Goal: Information Seeking & Learning: Learn about a topic

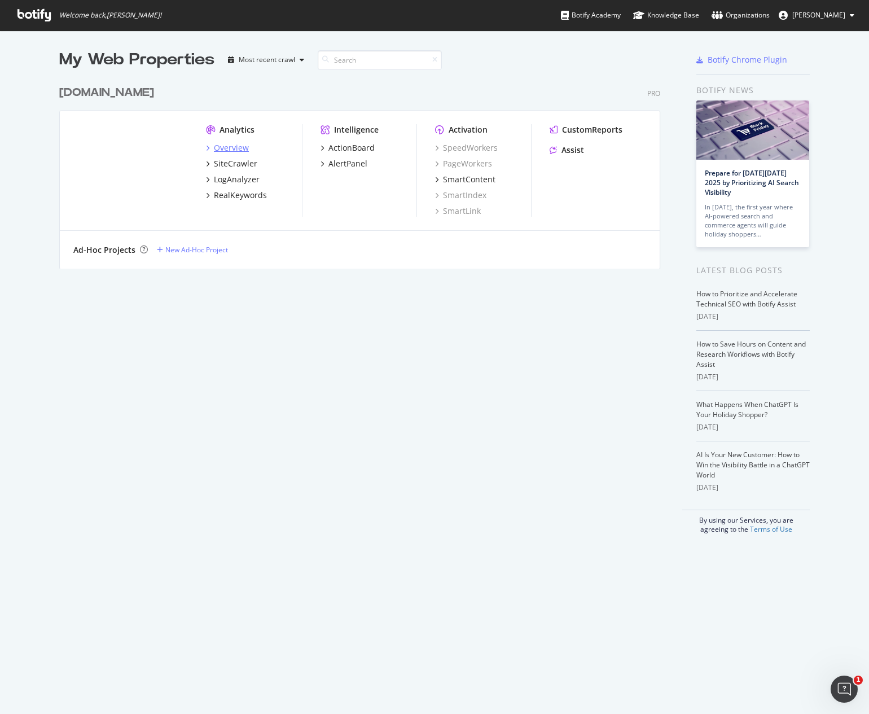
click at [238, 151] on div "Overview" at bounding box center [231, 147] width 35 height 11
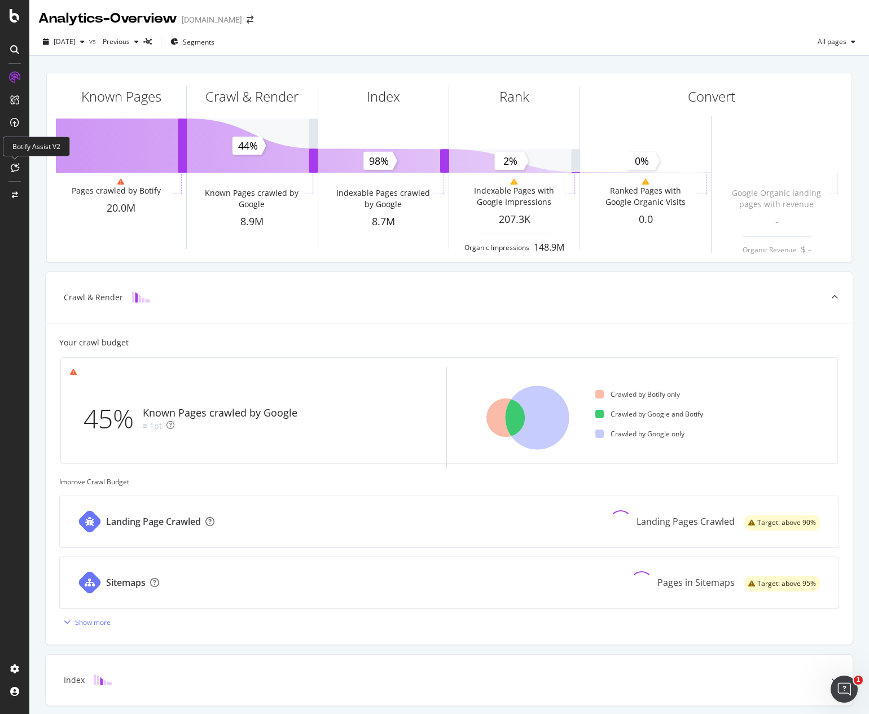
click at [17, 162] on div at bounding box center [15, 168] width 18 height 18
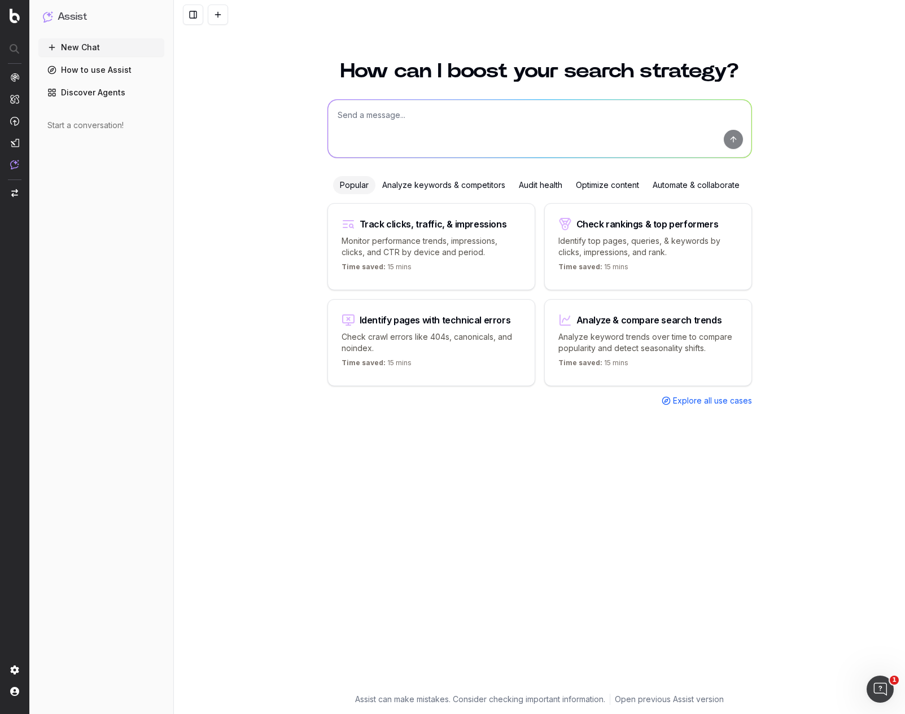
click at [364, 119] on textarea at bounding box center [539, 129] width 423 height 58
type textarea "How often does Chatgpt access the site"
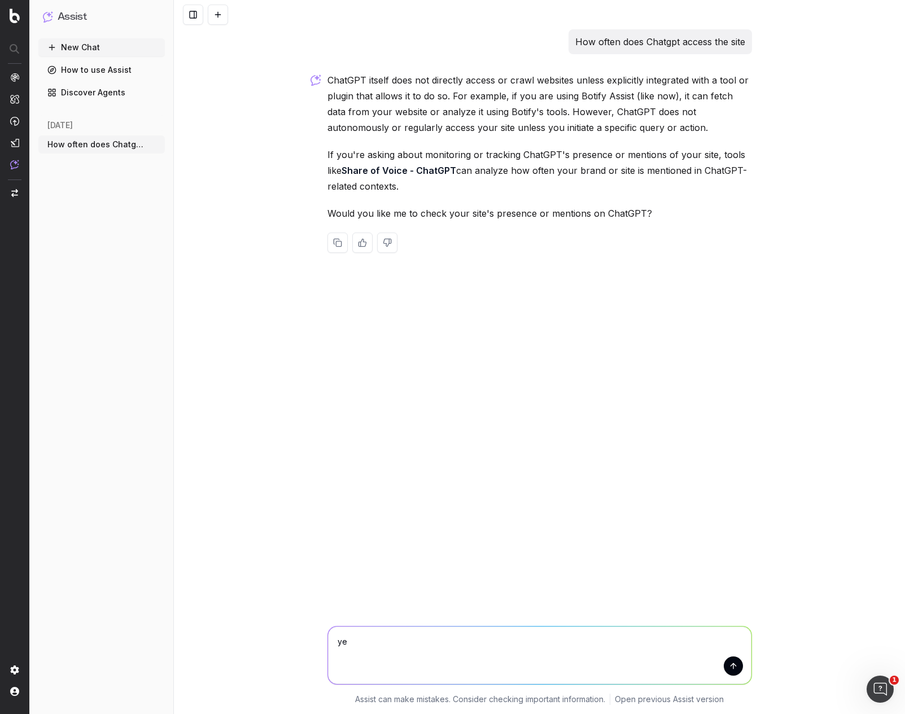
type textarea "yes"
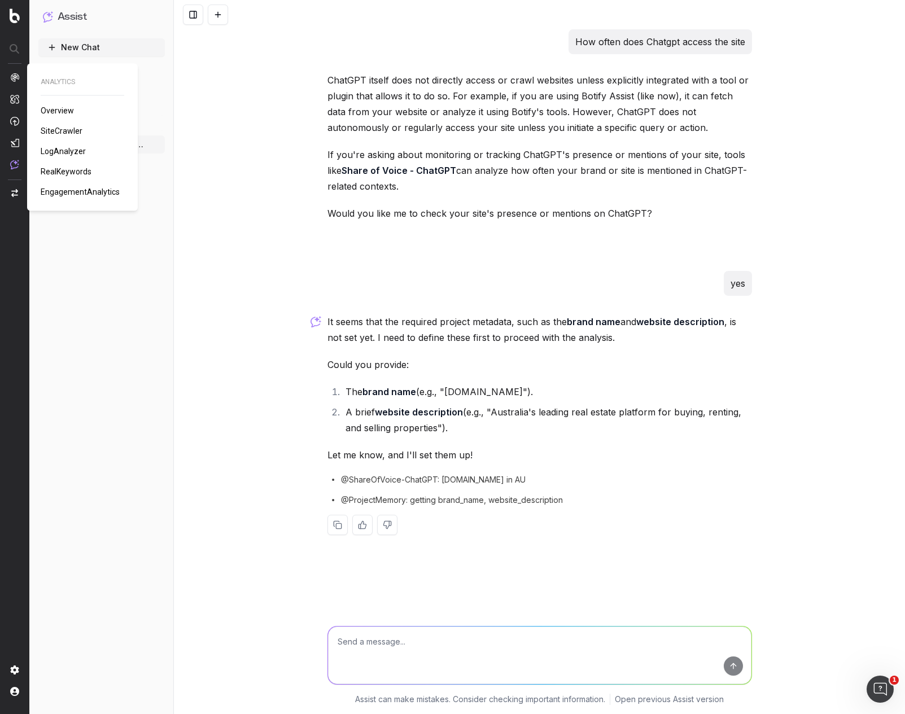
click at [62, 131] on span "SiteCrawler" at bounding box center [62, 130] width 42 height 9
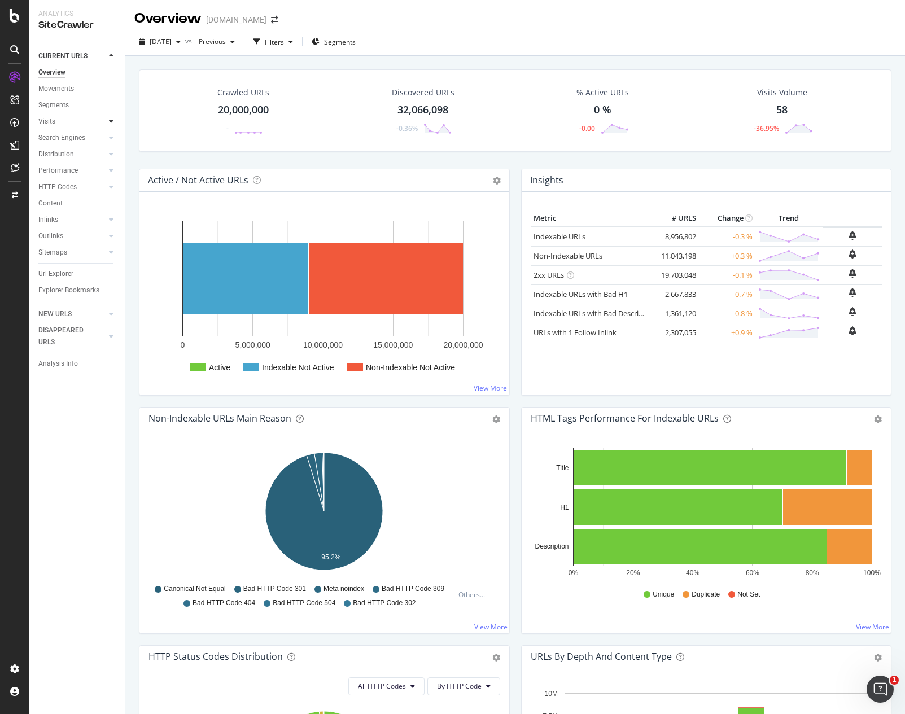
click at [112, 120] on icon at bounding box center [111, 121] width 5 height 7
click at [112, 136] on icon at bounding box center [111, 137] width 5 height 7
click at [64, 143] on div "LogAnalyzer" at bounding box center [64, 144] width 44 height 11
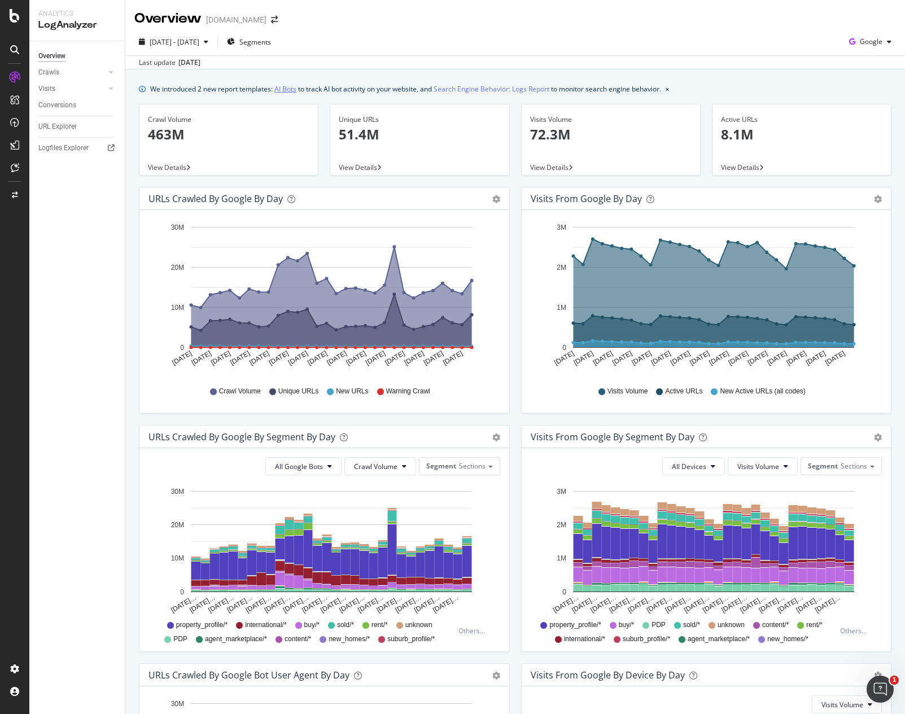
click at [285, 91] on link "AI Bots" at bounding box center [285, 89] width 22 height 12
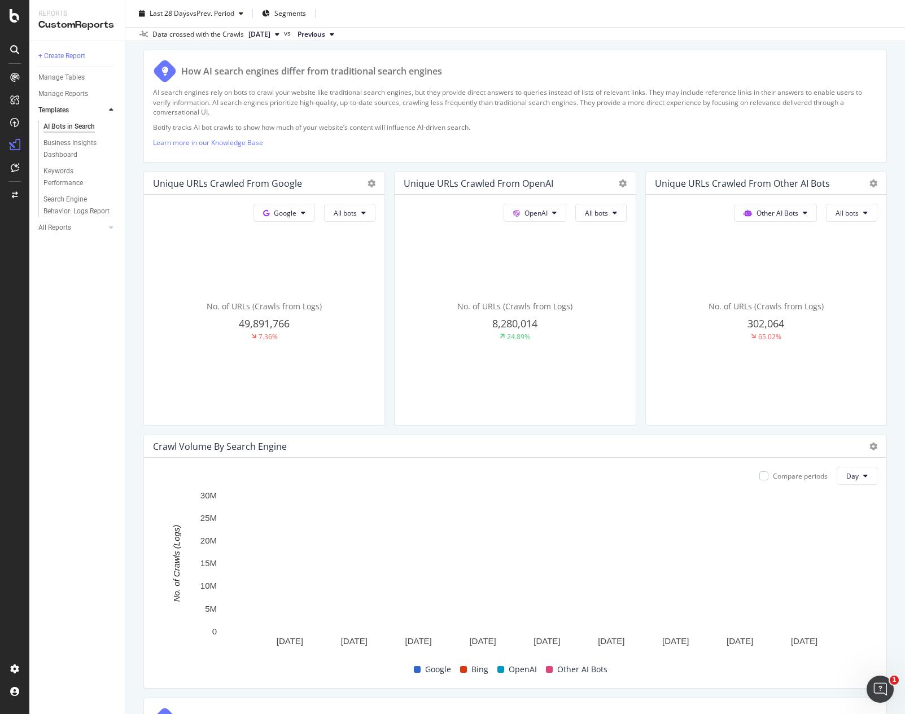
scroll to position [197, 0]
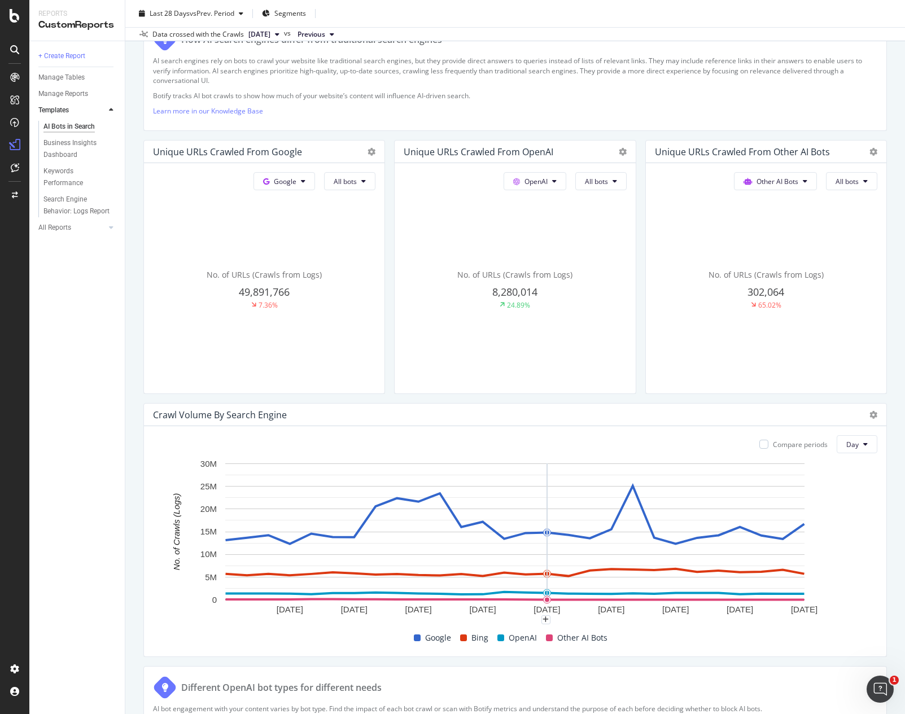
click at [418, 637] on span at bounding box center [417, 638] width 7 height 7
click at [865, 443] on icon at bounding box center [865, 444] width 5 height 7
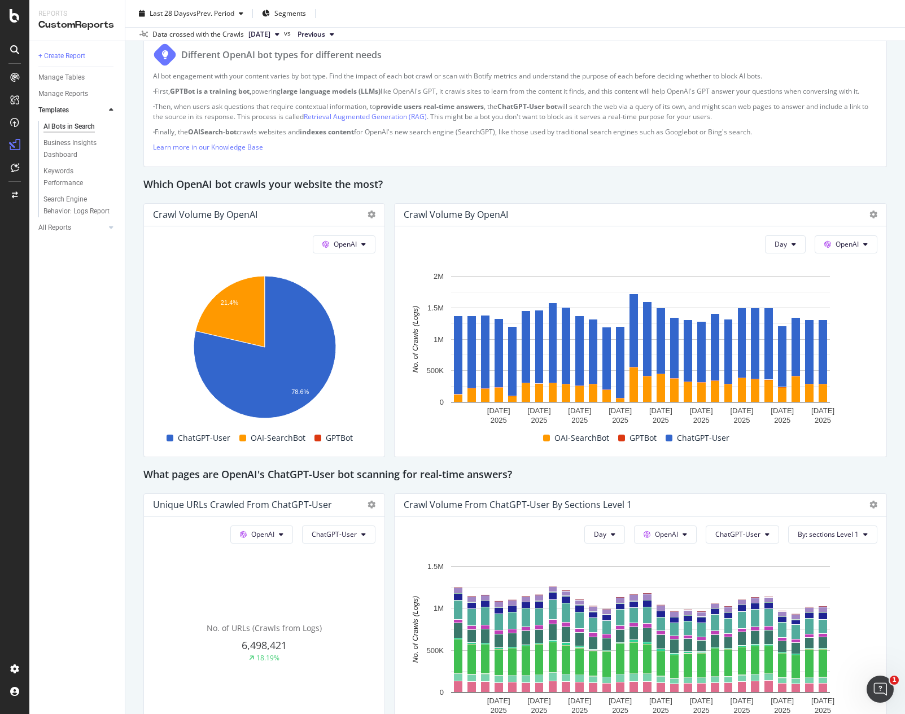
scroll to position [839, 0]
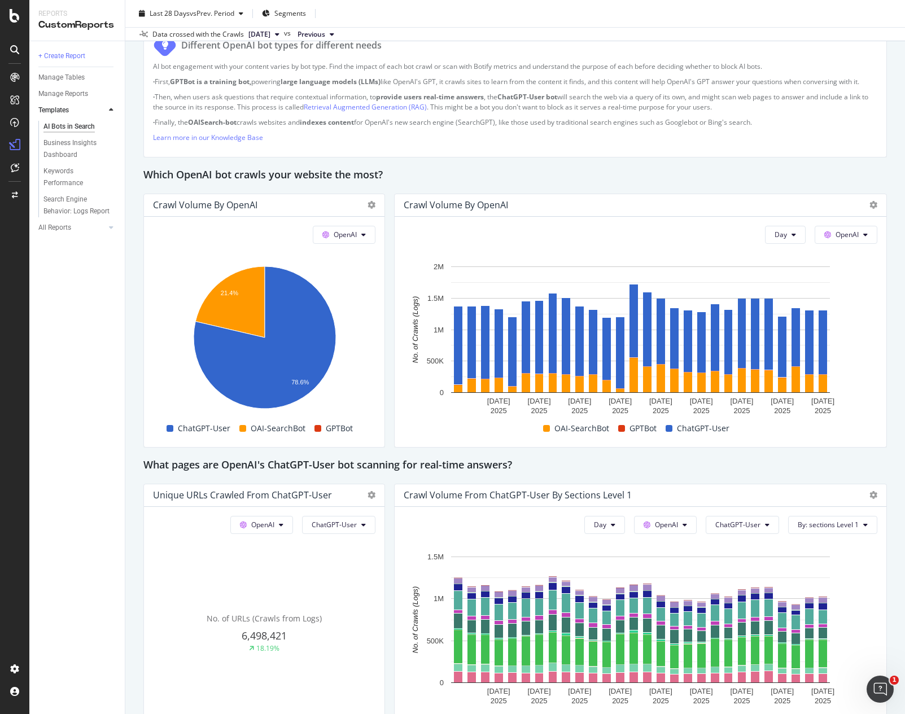
click at [410, 560] on rect "A chart." at bounding box center [641, 630] width 474 height 158
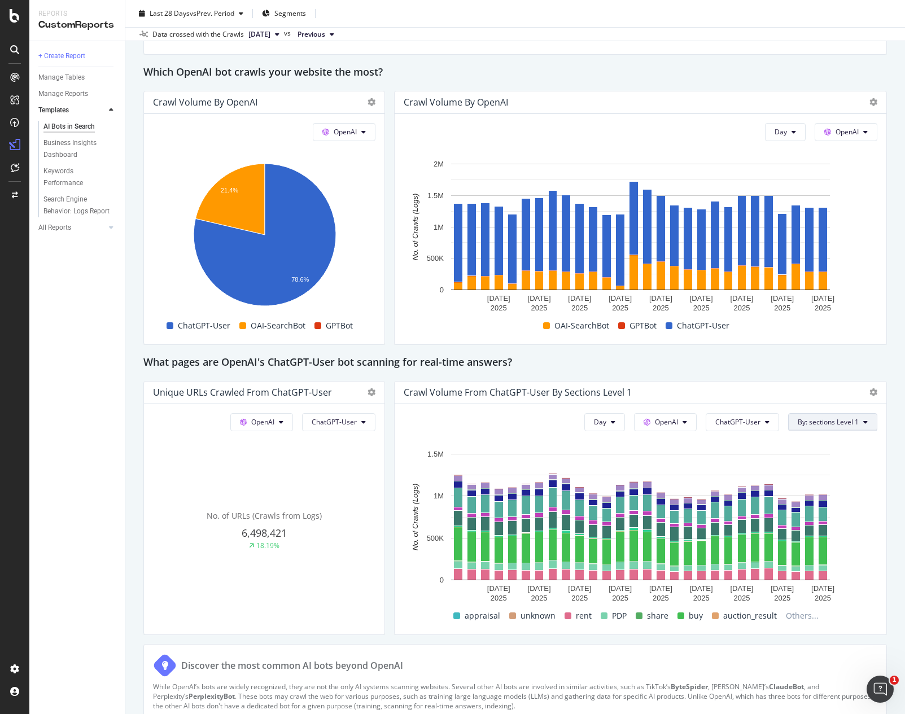
click at [868, 427] on button "By: sections Level 1" at bounding box center [832, 422] width 89 height 18
click at [870, 460] on div "Select a Segment" at bounding box center [807, 462] width 140 height 19
click at [846, 482] on div "Segments" at bounding box center [812, 484] width 124 height 16
click at [886, 565] on div "Crawl Volume from ChatGPT-User by sections Level 1 Day OpenAI ChatGPT-User By: …" at bounding box center [640, 508] width 493 height 254
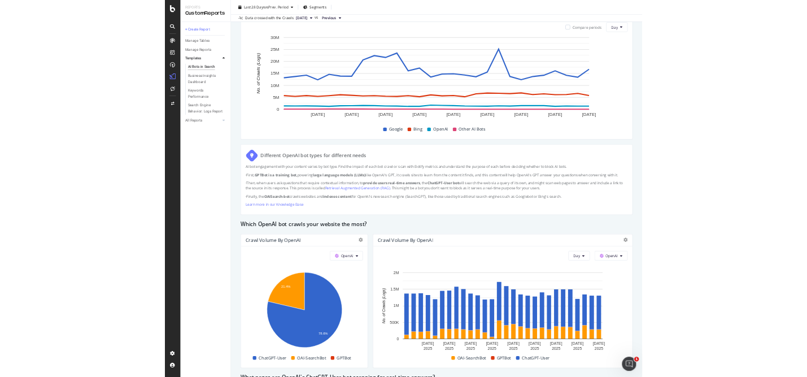
scroll to position [502, 0]
